Goal: Task Accomplishment & Management: Manage account settings

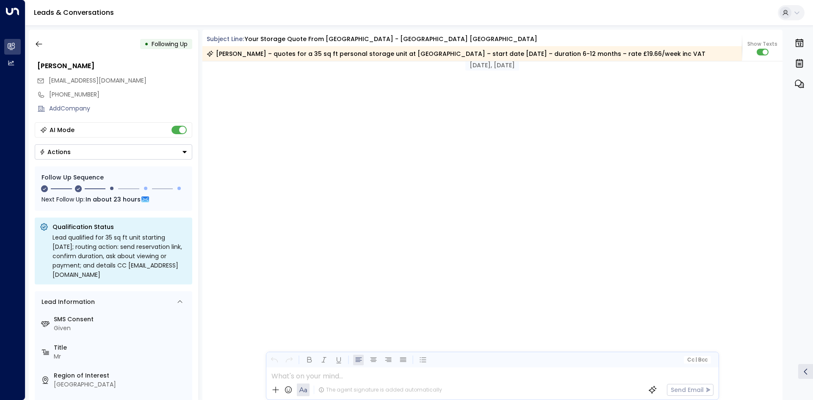
scroll to position [768, 0]
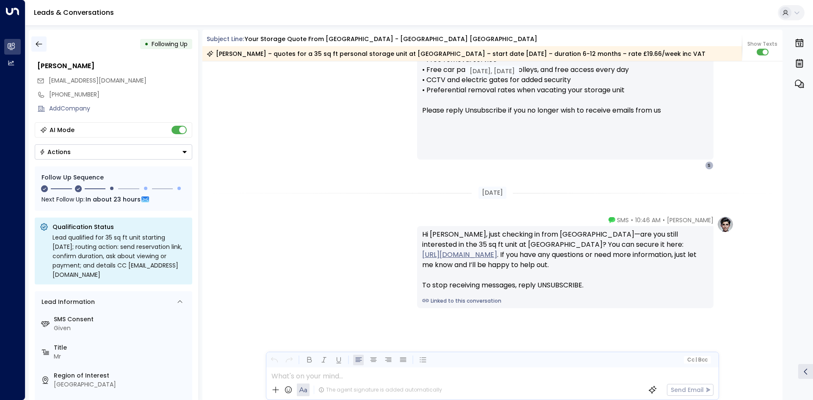
click at [33, 42] on button "button" at bounding box center [38, 43] width 15 height 15
click at [37, 45] on icon "button" at bounding box center [39, 44] width 8 height 8
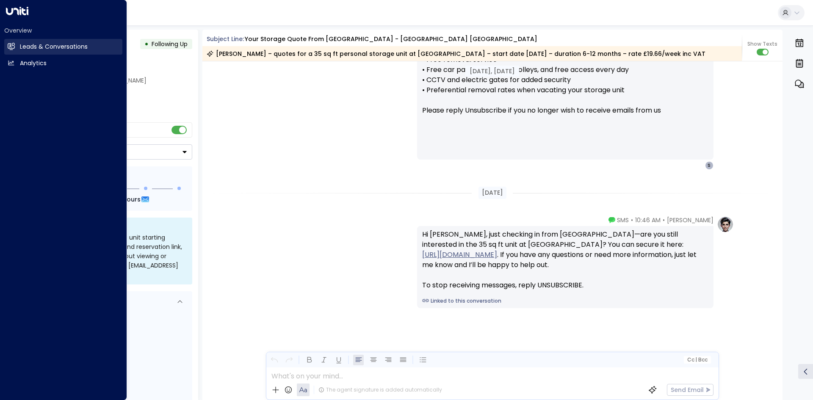
click at [11, 55] on link "Leads & Conversations Leads & Conversations" at bounding box center [63, 47] width 118 height 16
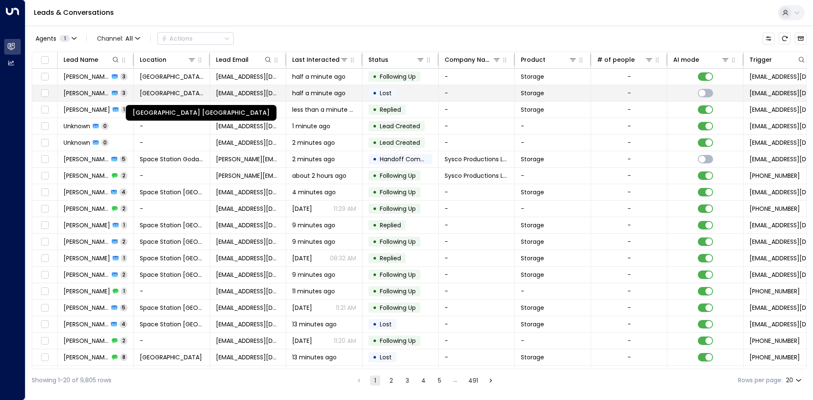
click at [152, 96] on span "[GEOGRAPHIC_DATA] [GEOGRAPHIC_DATA]" at bounding box center [172, 93] width 64 height 8
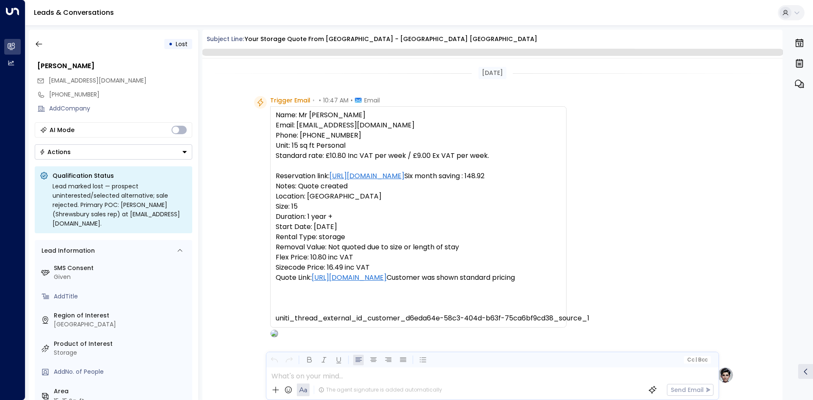
scroll to position [634, 0]
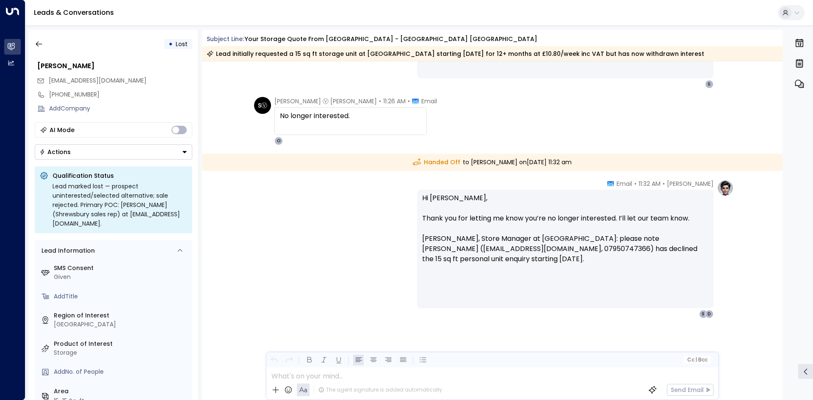
drag, startPoint x: 348, startPoint y: 125, endPoint x: 278, endPoint y: 108, distance: 73.0
click at [278, 108] on div "No longer interested." at bounding box center [351, 121] width 153 height 28
copy div
click at [35, 45] on icon "button" at bounding box center [39, 44] width 8 height 8
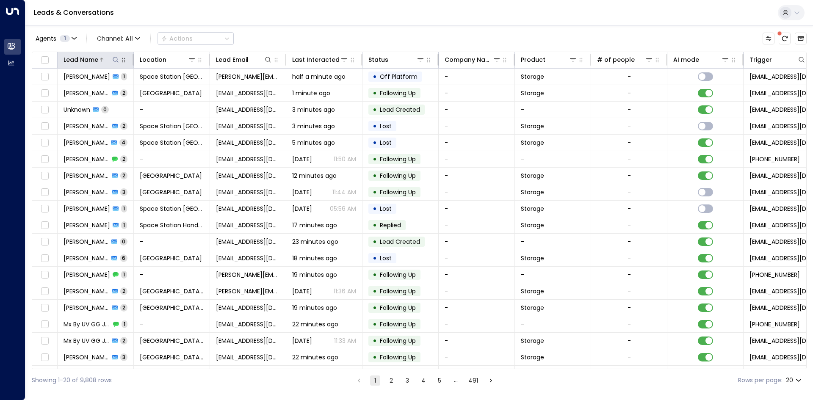
click at [118, 60] on icon at bounding box center [115, 59] width 7 height 7
type input "******"
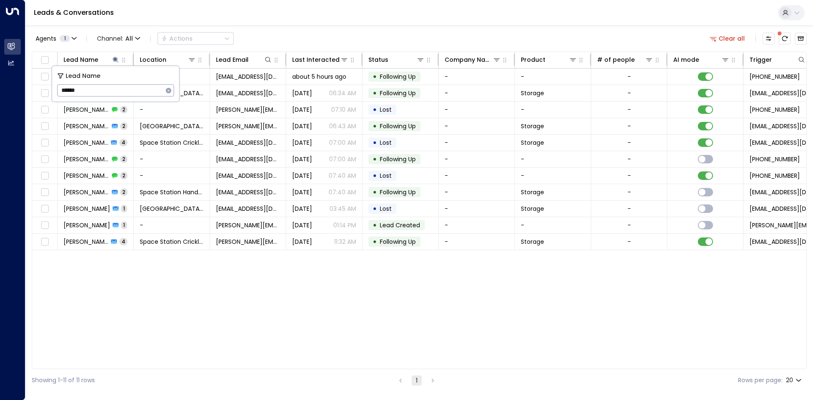
click at [368, 270] on div "Lead Name Location Lead Email Last Interacted Status Company Name Product # of …" at bounding box center [419, 211] width 775 height 318
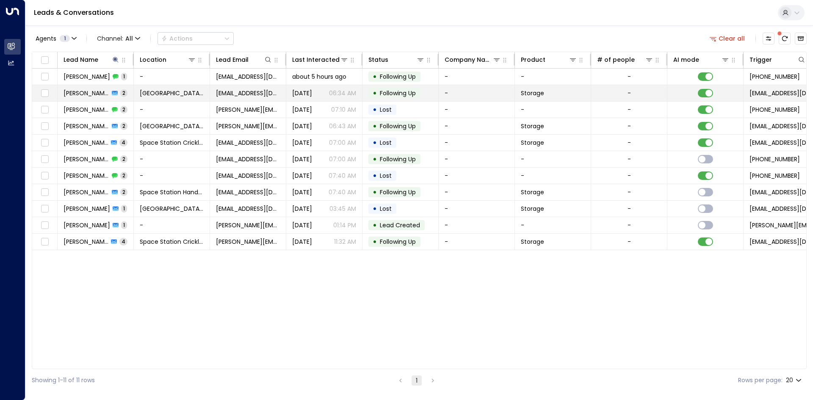
click at [128, 97] on td "[PERSON_NAME] 2" at bounding box center [96, 93] width 76 height 16
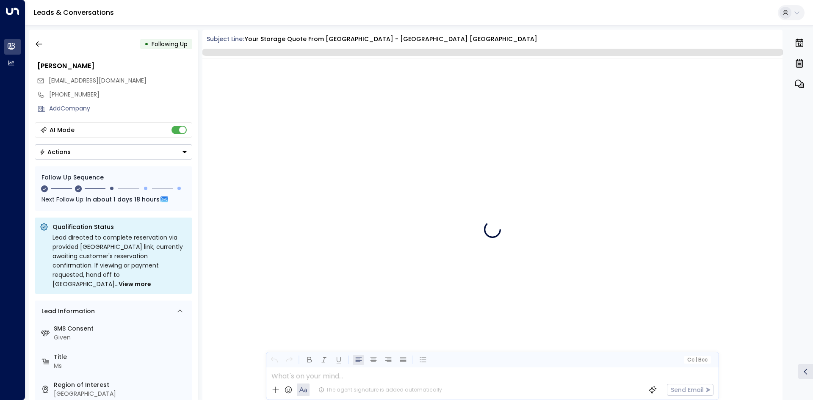
scroll to position [839, 0]
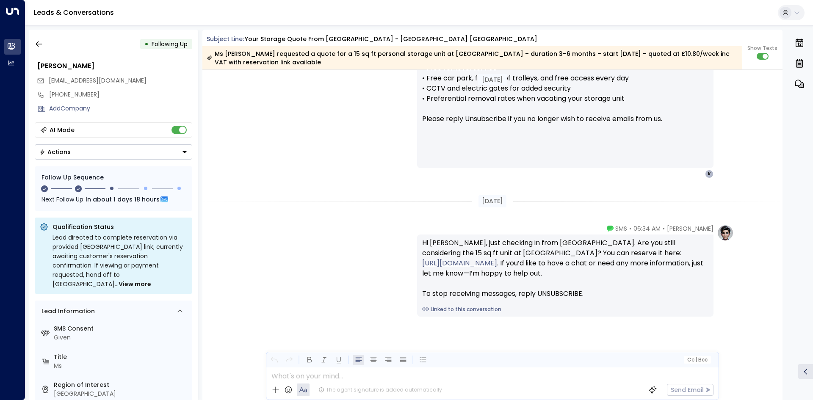
click at [94, 150] on button "Actions" at bounding box center [114, 151] width 158 height 15
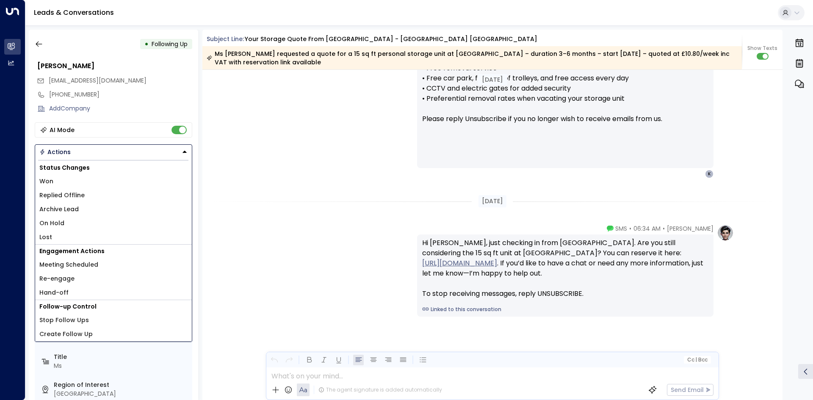
click at [73, 225] on li "On Hold" at bounding box center [113, 224] width 157 height 14
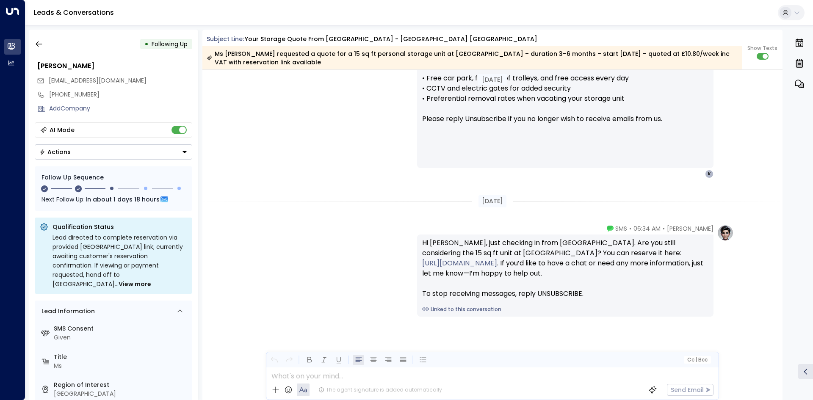
click at [313, 225] on div "[PERSON_NAME] • 06:34 AM • SMS Hi [PERSON_NAME], just checking in from [GEOGRAP…" at bounding box center [492, 271] width 483 height 92
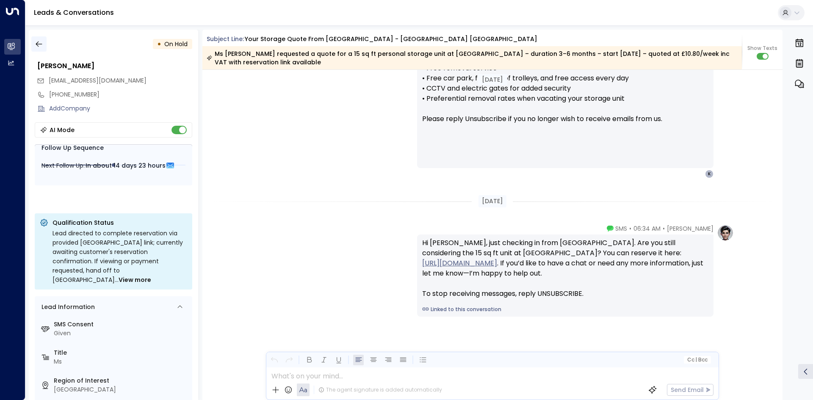
click at [42, 41] on icon "button" at bounding box center [39, 44] width 8 height 8
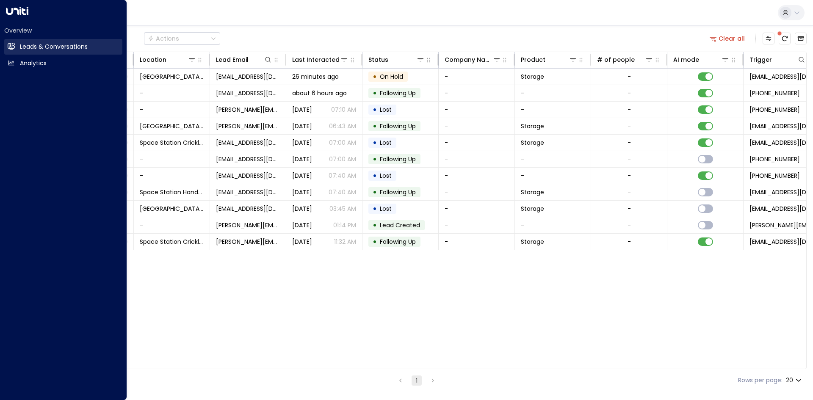
click at [8, 45] on icon at bounding box center [11, 46] width 7 height 6
click at [18, 47] on link "Leads & Conversations Leads & Conversations" at bounding box center [63, 47] width 118 height 16
click at [47, 43] on h2 "Leads & Conversations" at bounding box center [54, 46] width 68 height 9
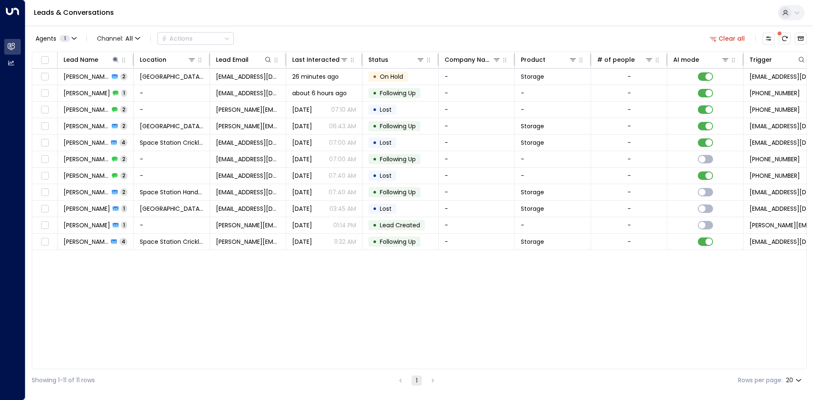
click at [265, 14] on div "Leads & Conversations" at bounding box center [419, 13] width 788 height 26
click at [113, 57] on icon at bounding box center [115, 59] width 7 height 7
click at [166, 91] on icon "button" at bounding box center [169, 91] width 6 height 6
